Goal: Task Accomplishment & Management: Use online tool/utility

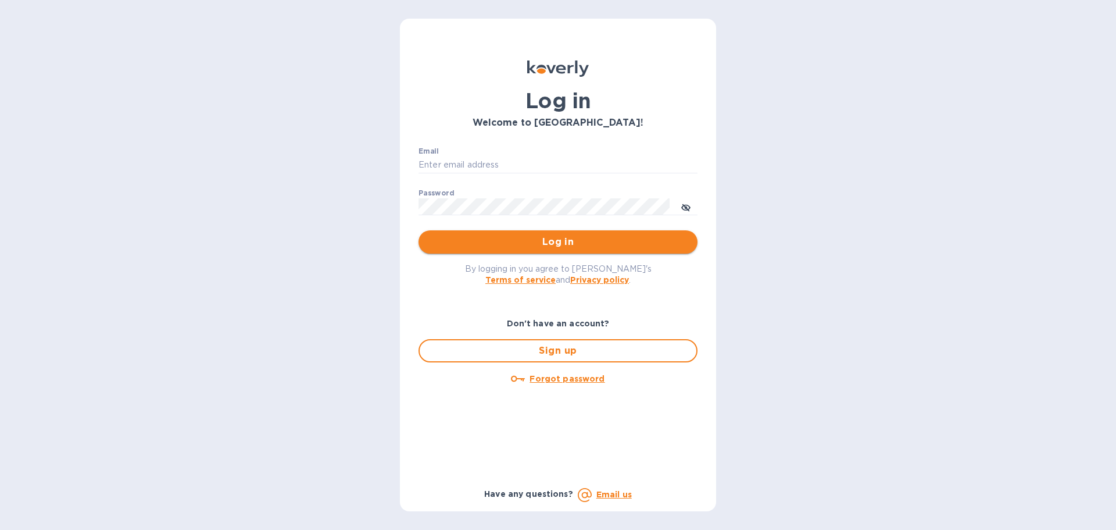
type input "[EMAIL_ADDRESS][DOMAIN_NAME]"
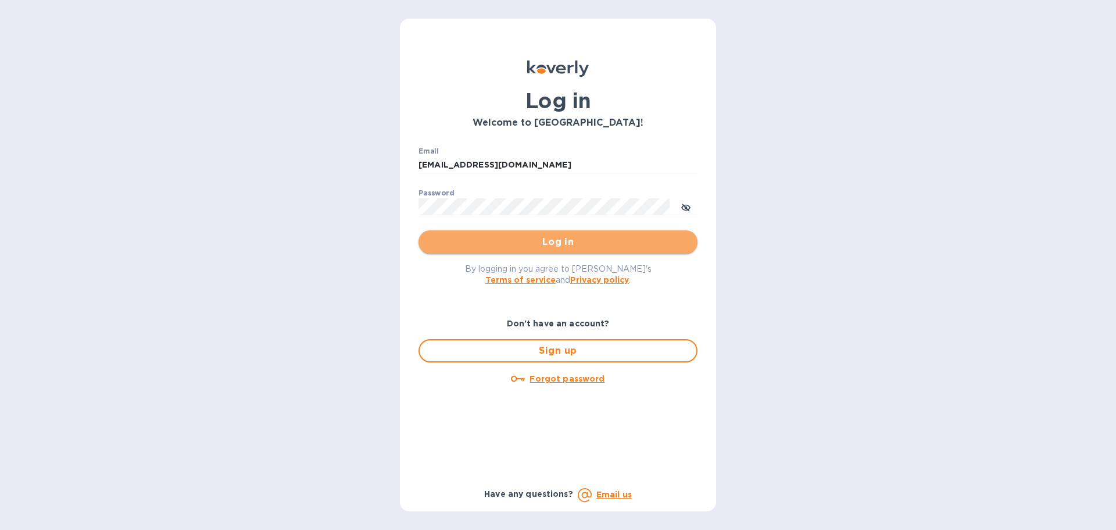
click at [466, 244] on span "Log in" at bounding box center [558, 242] width 260 height 14
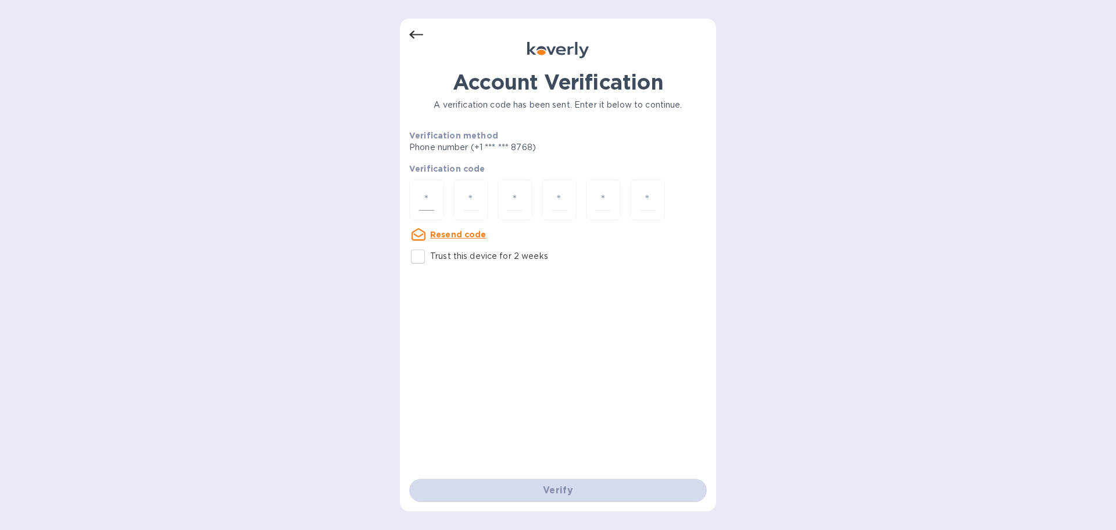
click at [423, 196] on input "number" at bounding box center [426, 200] width 15 height 22
paste input "1"
type input "1"
type input "6"
type input "8"
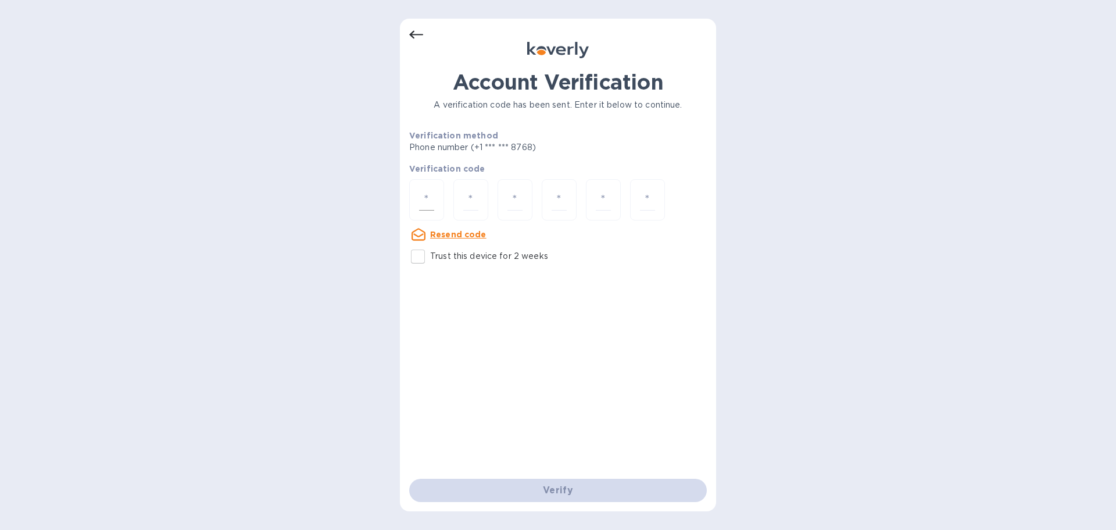
type input "6"
type input "0"
type input "8"
